Goal: Information Seeking & Learning: Learn about a topic

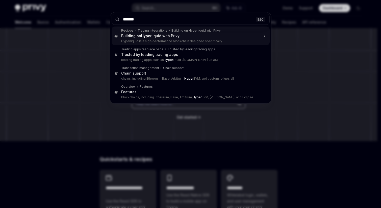
type input "********"
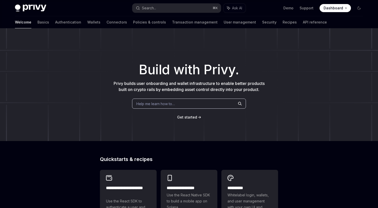
type textarea "*"
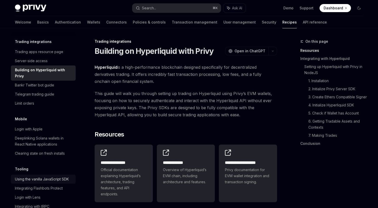
scroll to position [628, 0]
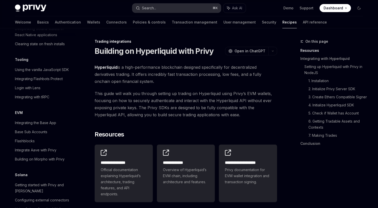
click at [172, 10] on button "Search... ⌘ K" at bounding box center [176, 8] width 88 height 9
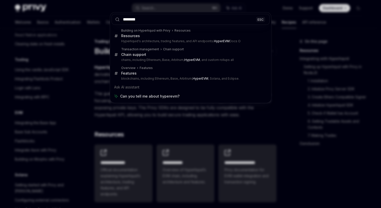
type input "********"
click at [189, 133] on div "******** ESC Building on Hyperliquid with Privy Resources Resources Hyperliquid…" at bounding box center [190, 104] width 381 height 208
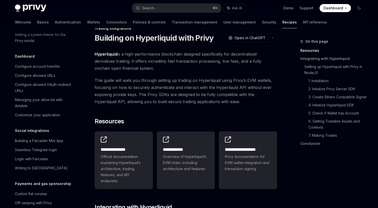
scroll to position [285, 0]
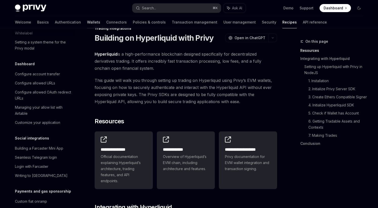
click at [87, 22] on link "Wallets" at bounding box center [93, 22] width 13 height 12
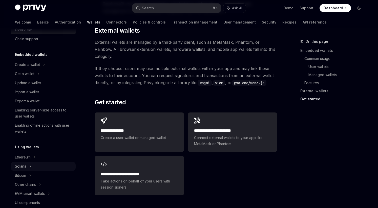
scroll to position [89, 0]
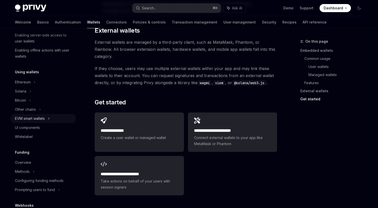
click at [38, 118] on div "EVM smart wallets" at bounding box center [30, 119] width 30 height 6
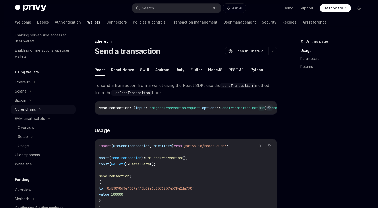
click at [36, 108] on div "Other chains" at bounding box center [43, 109] width 65 height 9
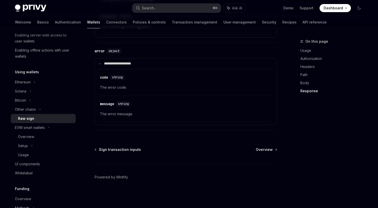
scroll to position [635, 0]
click at [40, 128] on div "EVM smart wallets" at bounding box center [30, 128] width 30 height 6
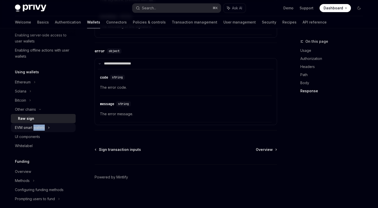
click at [40, 128] on div "EVM smart wallets" at bounding box center [30, 128] width 30 height 6
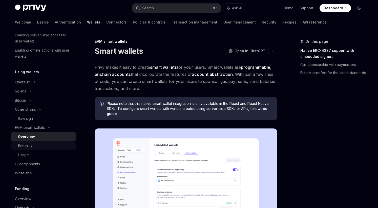
click at [54, 145] on div "Setup" at bounding box center [43, 145] width 65 height 9
type textarea "*"
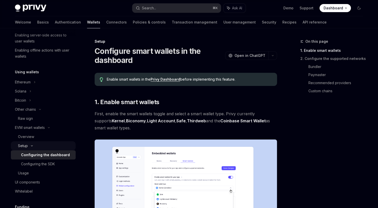
click at [53, 142] on div "Setup" at bounding box center [43, 145] width 65 height 9
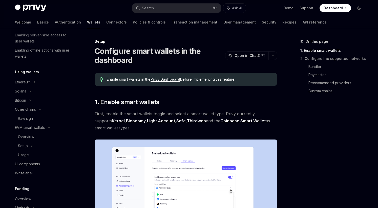
click at [335, 18] on div "Welcome Basics Authentication Wallets Connectors Policies & controls Transactio…" at bounding box center [189, 22] width 372 height 12
click at [337, 9] on span "Dashboard" at bounding box center [332, 8] width 19 height 5
click at [175, 6] on button "Search... ⌘ K" at bounding box center [176, 8] width 88 height 9
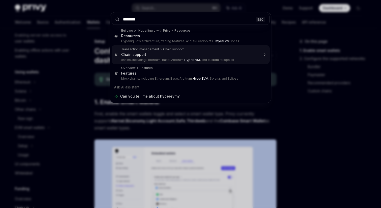
type input "********"
type textarea "*"
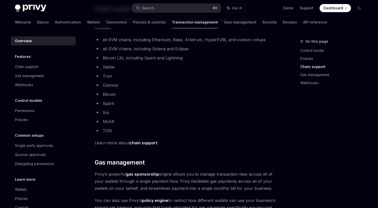
scroll to position [302, 0]
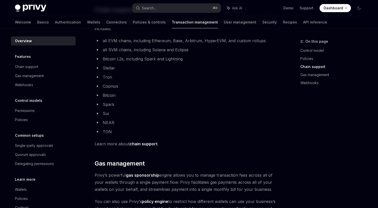
click at [150, 59] on li "Bitcoin L2s, including Spark and Lightning" at bounding box center [186, 58] width 182 height 7
click at [180, 0] on div "Privy Docs home page Search... ⌘ K Ask AI Demo Support Dashboard Dashboard Sear…" at bounding box center [189, 8] width 348 height 16
click at [180, 9] on button "Search... ⌘ K" at bounding box center [176, 8] width 88 height 9
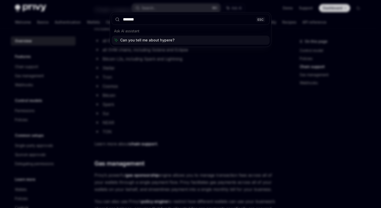
type input "********"
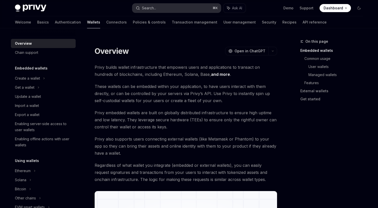
click at [177, 12] on button "Search... ⌘ K" at bounding box center [176, 8] width 88 height 9
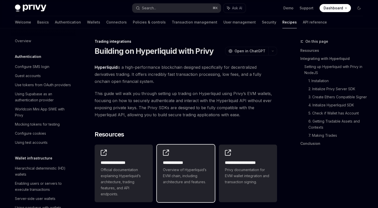
scroll to position [92, 0]
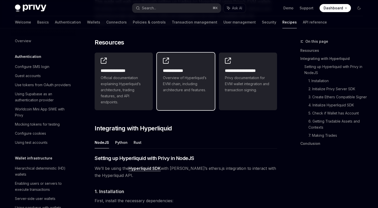
type textarea "*"
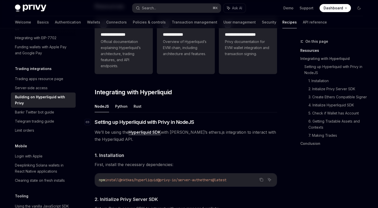
scroll to position [130, 0]
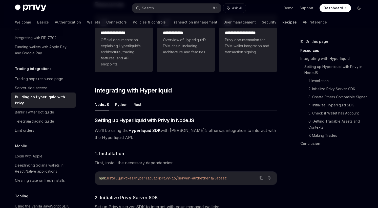
click at [197, 179] on span "@privy-io/server-auth" at bounding box center [178, 178] width 42 height 5
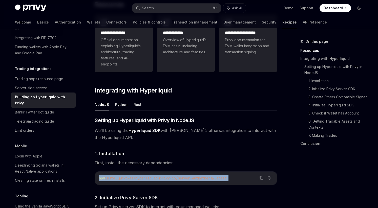
click at [197, 179] on span "@privy-io/server-auth" at bounding box center [178, 178] width 42 height 5
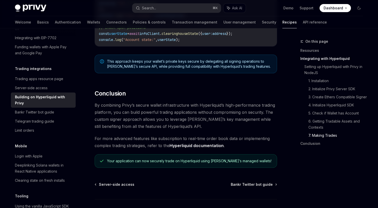
scroll to position [1006, 0]
click at [237, 163] on div "Your application can now securely trade on Hyperliquid using Privy’s managed wa…" at bounding box center [189, 160] width 165 height 5
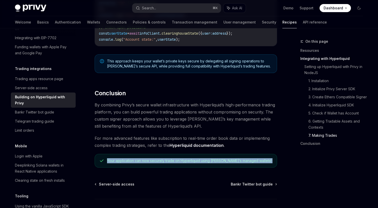
click at [237, 163] on div "Your application can now securely trade on Hyperliquid using Privy’s managed wa…" at bounding box center [189, 160] width 165 height 5
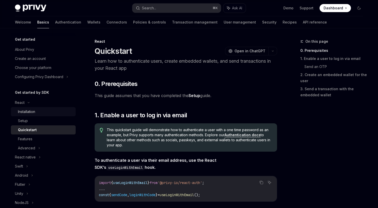
click at [59, 114] on div "Installation" at bounding box center [45, 112] width 55 height 6
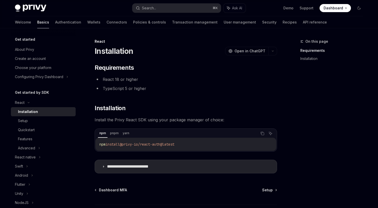
click at [144, 144] on span "@privy-io/react-auth@latest" at bounding box center [147, 144] width 55 height 5
drag, startPoint x: 130, startPoint y: 148, endPoint x: 130, endPoint y: 144, distance: 4.8
click at [130, 148] on div "pnpm install @privy-io/react-auth@latest" at bounding box center [185, 144] width 181 height 13
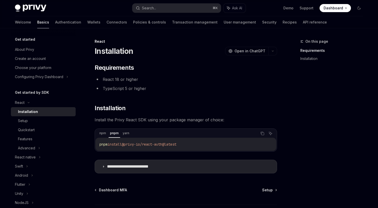
click at [129, 146] on span "@privy-io/react-auth@latest" at bounding box center [149, 144] width 55 height 5
click at [129, 145] on span "@privy-io/react-auth@latest" at bounding box center [149, 144] width 55 height 5
copy div "pnpm install @privy-io/react-auth@latest"
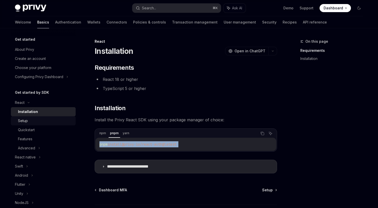
click at [50, 122] on div "Setup" at bounding box center [45, 121] width 55 height 6
type textarea "*"
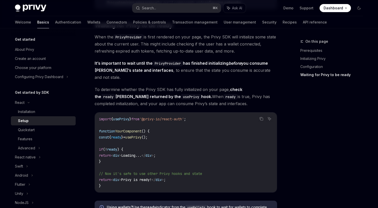
scroll to position [589, 0]
